Goal: Information Seeking & Learning: Learn about a topic

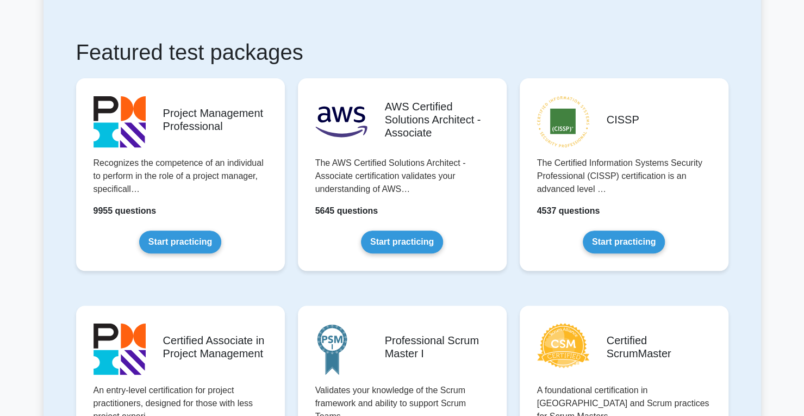
scroll to position [182, 0]
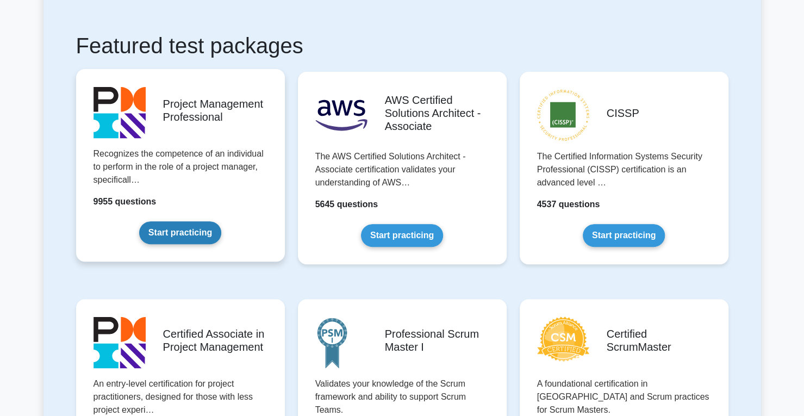
click at [182, 233] on link "Start practicing" at bounding box center [180, 232] width 82 height 23
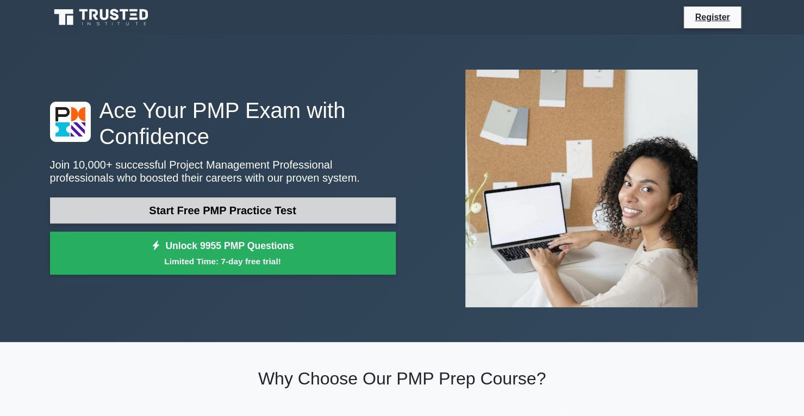
click at [229, 213] on link "Start Free PMP Practice Test" at bounding box center [223, 210] width 346 height 26
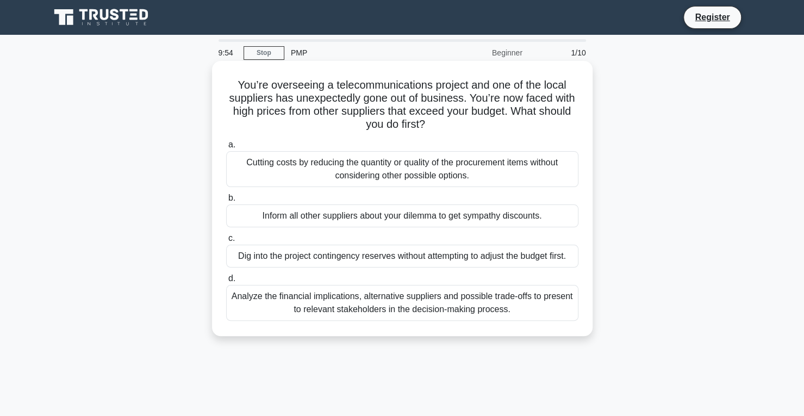
click at [391, 180] on div "Cutting costs by reducing the quantity or quality of the procurement items with…" at bounding box center [402, 169] width 352 height 36
click at [226, 148] on input "a. Cutting costs by reducing the quantity or quality of the procurement items w…" at bounding box center [226, 144] width 0 height 7
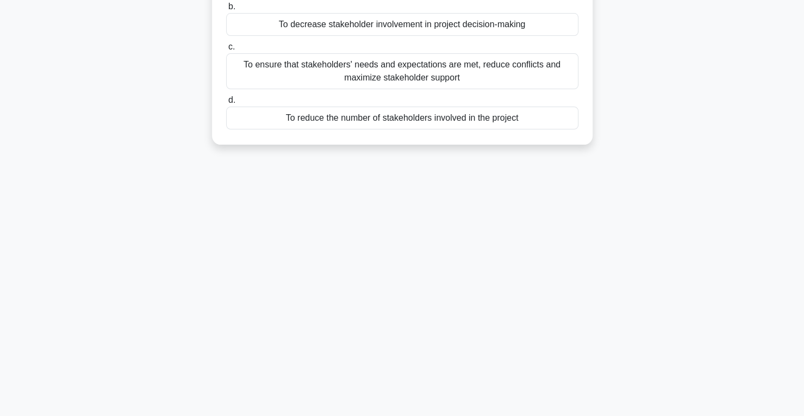
scroll to position [153, 0]
click at [419, 130] on div "Why is it important to manage stakeholder expectations throughout the project l…" at bounding box center [402, 25] width 372 height 227
click at [419, 126] on div "To reduce the number of stakeholders involved in the project" at bounding box center [402, 116] width 352 height 23
click at [226, 103] on input "d. To reduce the number of stakeholders involved in the project" at bounding box center [226, 99] width 0 height 7
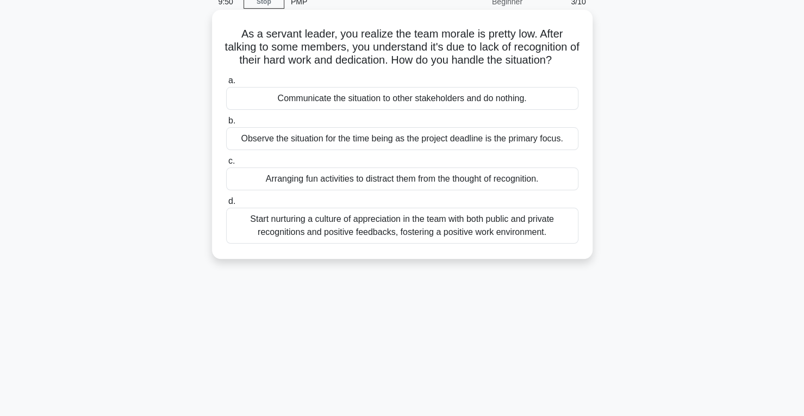
scroll to position [0, 0]
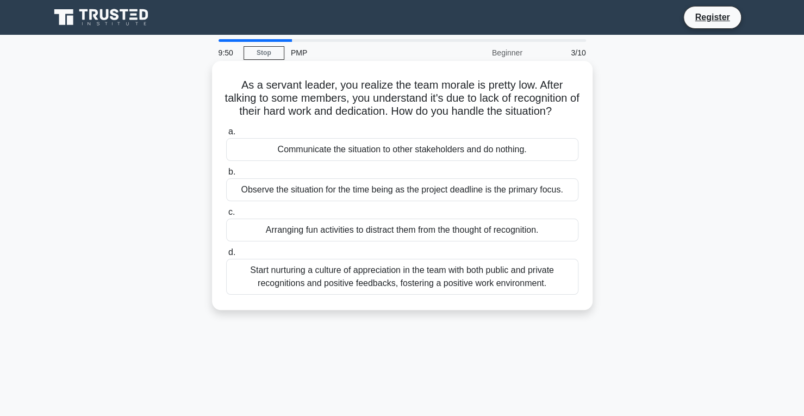
click at [417, 124] on div "As a servant leader, you realize the team morale is pretty low. After talking t…" at bounding box center [402, 185] width 372 height 240
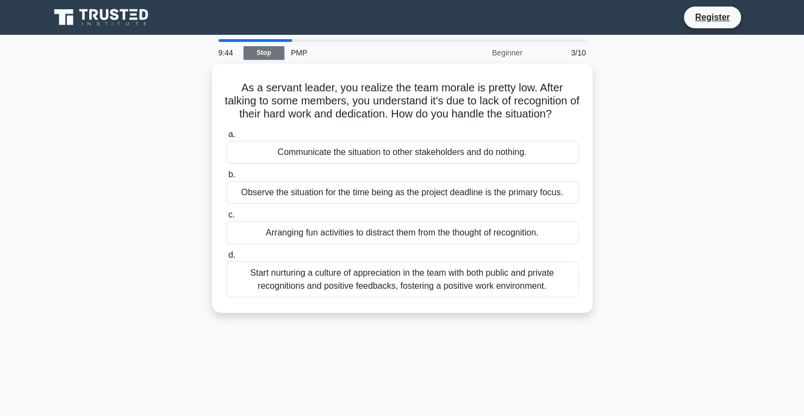
click at [264, 58] on link "Stop" at bounding box center [263, 53] width 41 height 14
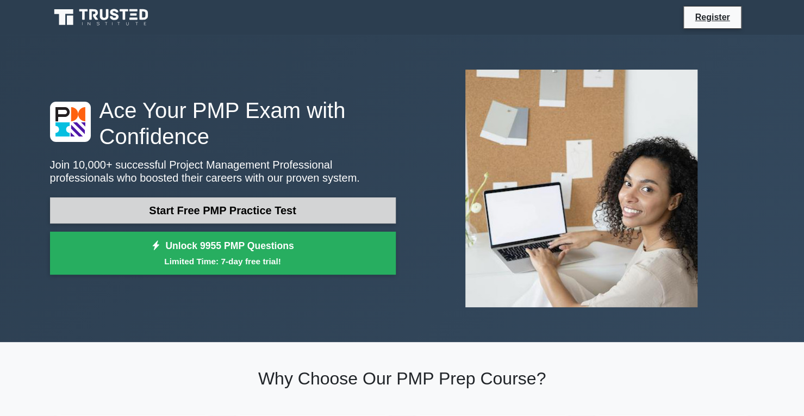
click at [216, 220] on link "Start Free PMP Practice Test" at bounding box center [223, 210] width 346 height 26
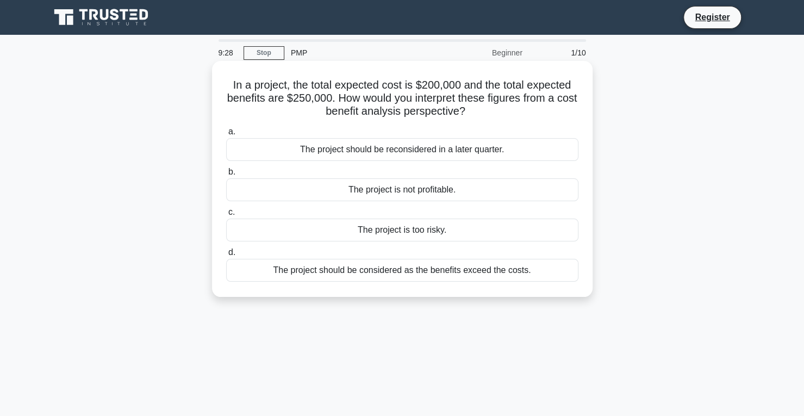
click at [367, 188] on div "The project is not profitable." at bounding box center [402, 189] width 352 height 23
click at [226, 176] on input "b. The project is not profitable." at bounding box center [226, 171] width 0 height 7
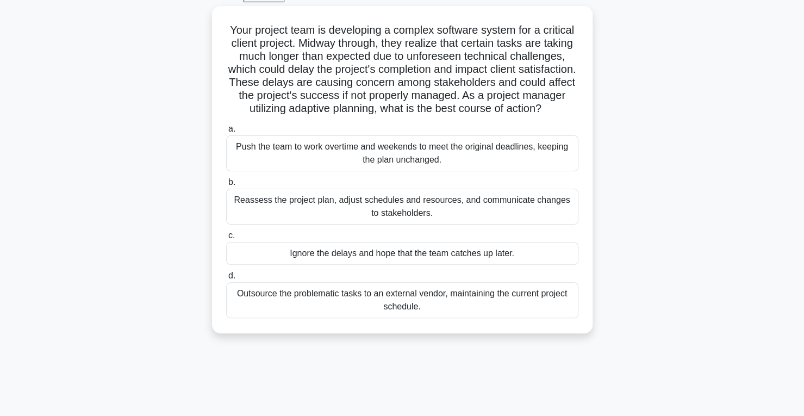
scroll to position [58, 0]
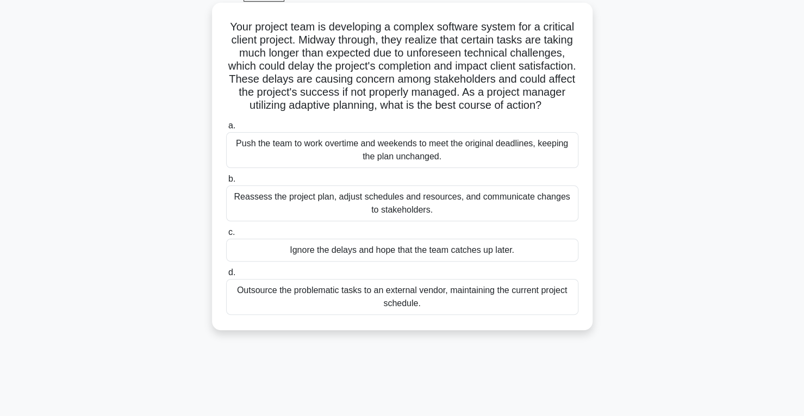
click at [371, 221] on div "Reassess the project plan, adjust schedules and resources, and communicate chan…" at bounding box center [402, 203] width 352 height 36
click at [226, 183] on input "b. Reassess the project plan, adjust schedules and resources, and communicate c…" at bounding box center [226, 179] width 0 height 7
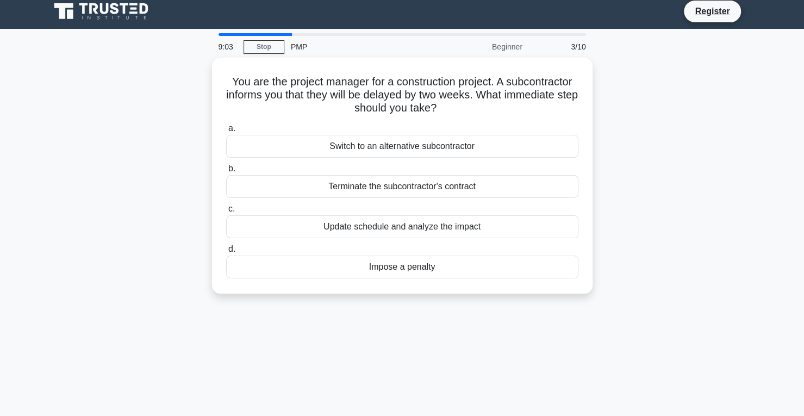
scroll to position [0, 0]
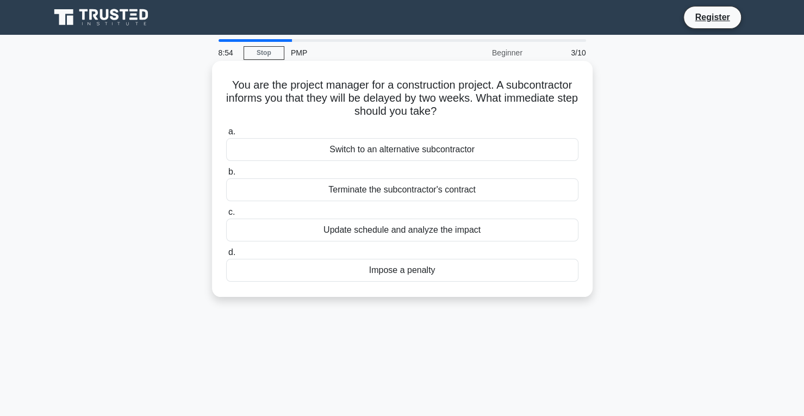
click at [373, 239] on div "Update schedule and analyze the impact" at bounding box center [402, 229] width 352 height 23
click at [226, 216] on input "c. Update schedule and analyze the impact" at bounding box center [226, 212] width 0 height 7
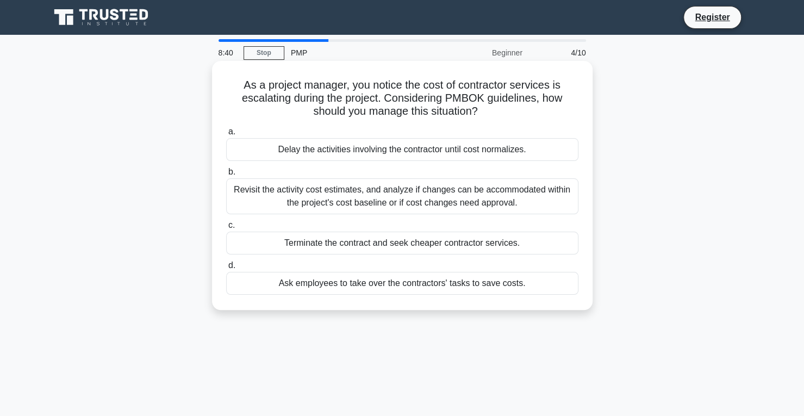
click at [371, 204] on div "Revisit the activity cost estimates, and analyze if changes can be accommodated…" at bounding box center [402, 196] width 352 height 36
click at [226, 176] on input "b. Revisit the activity cost estimates, and analyze if changes can be accommoda…" at bounding box center [226, 171] width 0 height 7
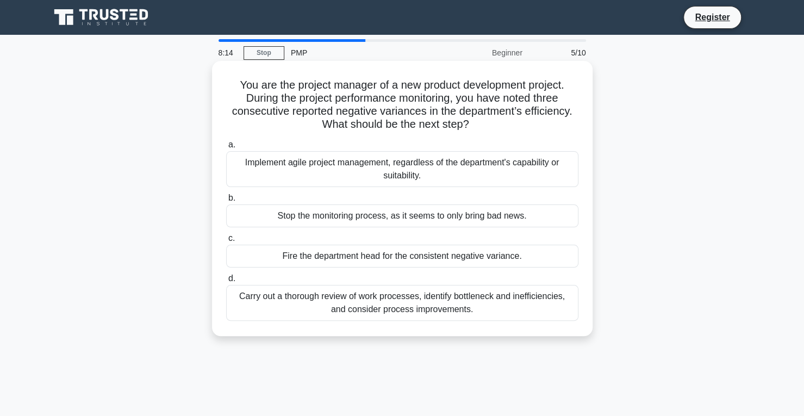
click at [361, 304] on div "Carry out a thorough review of work processes, identify bottleneck and ineffici…" at bounding box center [402, 303] width 352 height 36
click at [226, 282] on input "d. Carry out a thorough review of work processes, identify bottleneck and ineff…" at bounding box center [226, 278] width 0 height 7
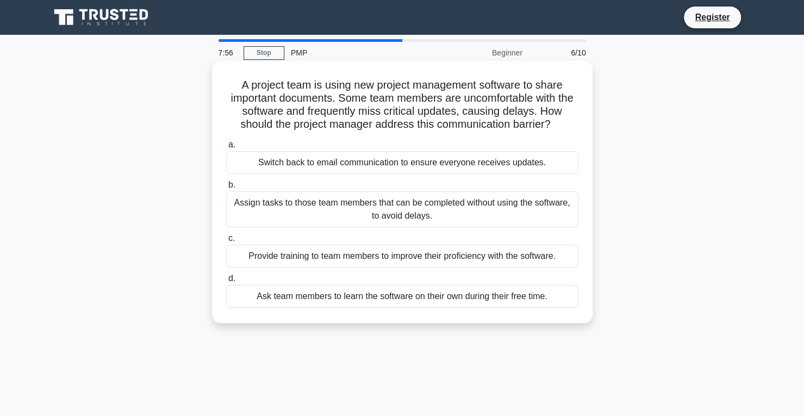
click at [344, 258] on div "Provide training to team members to improve their proficiency with the software." at bounding box center [402, 256] width 352 height 23
click at [226, 242] on input "c. Provide training to team members to improve their proficiency with the softw…" at bounding box center [226, 238] width 0 height 7
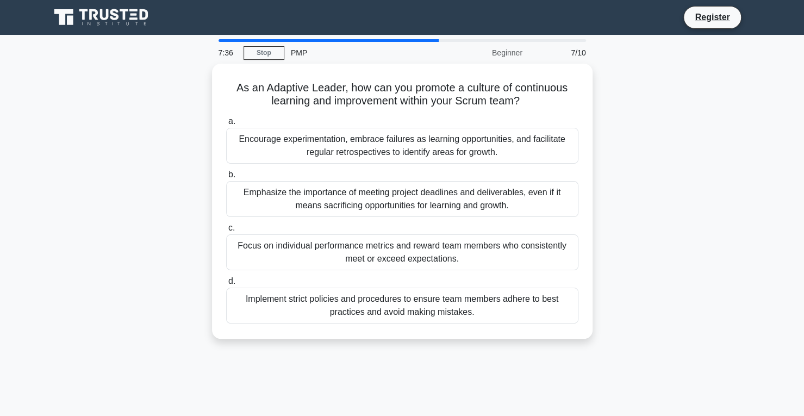
click at [344, 258] on div "Focus on individual performance metrics and reward team members who consistentl…" at bounding box center [402, 252] width 352 height 36
click at [226, 232] on input "c. Focus on individual performance metrics and reward team members who consiste…" at bounding box center [226, 227] width 0 height 7
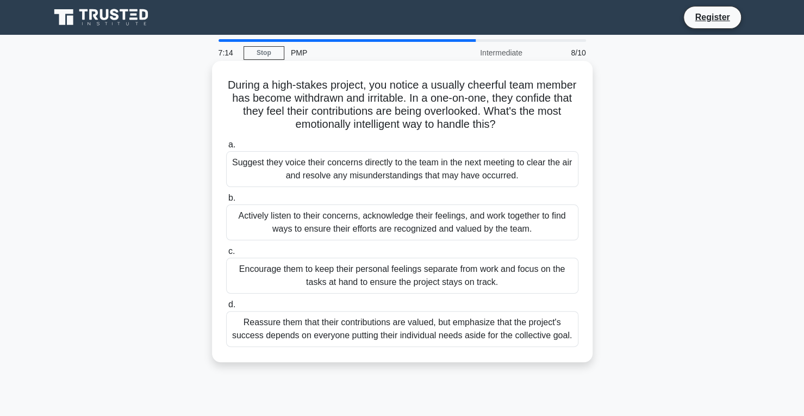
click at [481, 224] on div "Actively listen to their concerns, acknowledge their feelings, and work togethe…" at bounding box center [402, 222] width 352 height 36
click at [226, 202] on input "b. Actively listen to their concerns, acknowledge their feelings, and work toge…" at bounding box center [226, 198] width 0 height 7
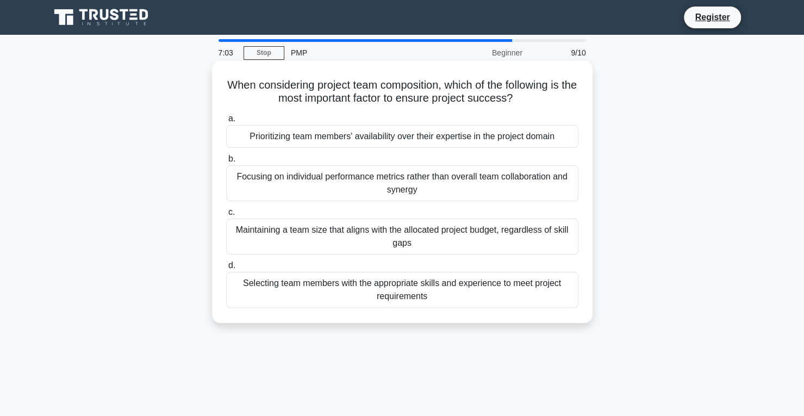
click at [459, 289] on div "Selecting team members with the appropriate skills and experience to meet proje…" at bounding box center [402, 290] width 352 height 36
click at [226, 269] on input "d. Selecting team members with the appropriate skills and experience to meet pr…" at bounding box center [226, 265] width 0 height 7
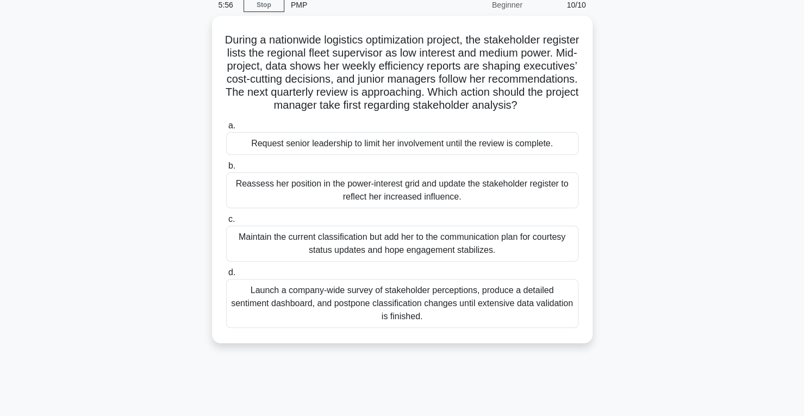
scroll to position [51, 0]
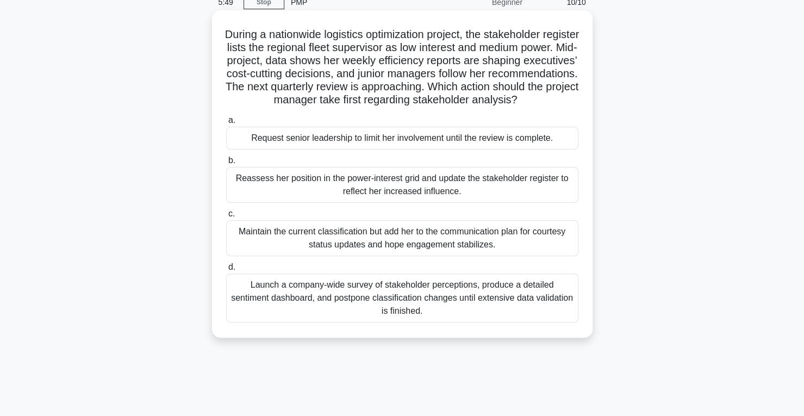
click at [526, 198] on div "Reassess her position in the power-interest grid and update the stakeholder reg…" at bounding box center [402, 185] width 352 height 36
click at [226, 164] on input "b. Reassess her position in the power-interest grid and update the stakeholder …" at bounding box center [226, 160] width 0 height 7
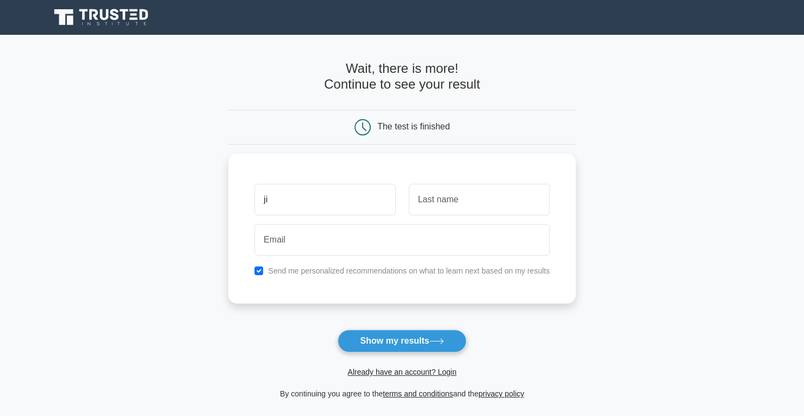
type input "j"
type input "Aji"
click at [476, 202] on input "text" at bounding box center [479, 197] width 141 height 32
type input "Njie"
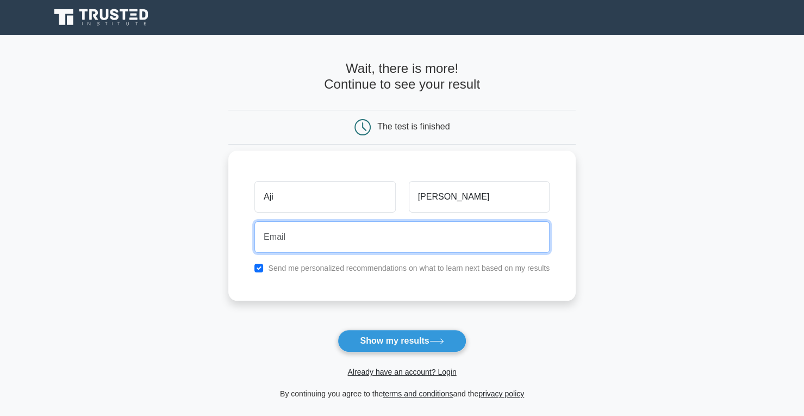
click at [327, 242] on input "email" at bounding box center [401, 237] width 295 height 32
type input "soweoulaye@gmail.com"
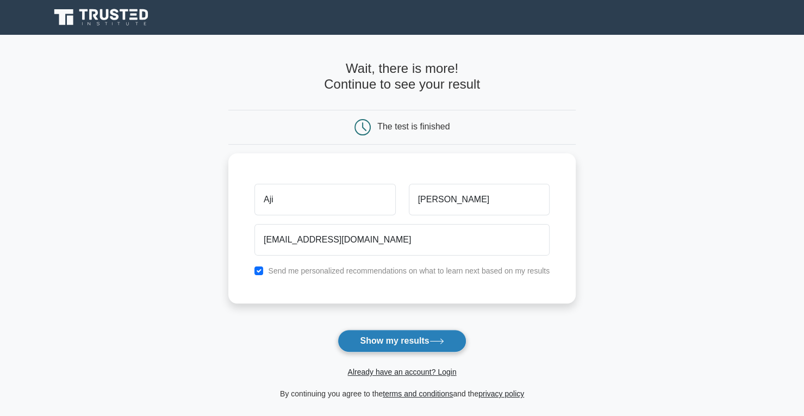
click at [382, 335] on button "Show my results" at bounding box center [402, 340] width 128 height 23
